Goal: Transaction & Acquisition: Register for event/course

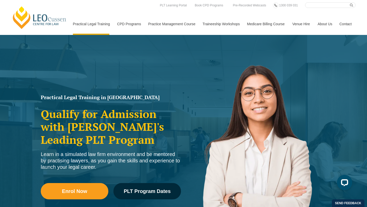
click at [46, 21] on link "[PERSON_NAME] Centre for Law" at bounding box center [39, 18] width 56 height 24
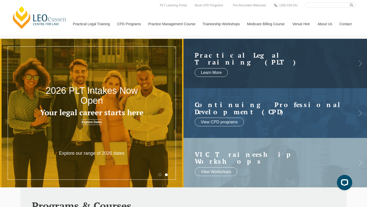
click at [258, 24] on link "Medicare Billing Course" at bounding box center [265, 24] width 45 height 22
